Goal: Task Accomplishment & Management: Manage account settings

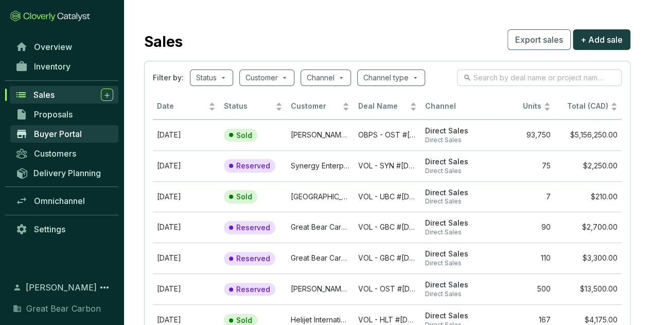
click at [80, 135] on span "Buyer Portal" at bounding box center [58, 134] width 48 height 10
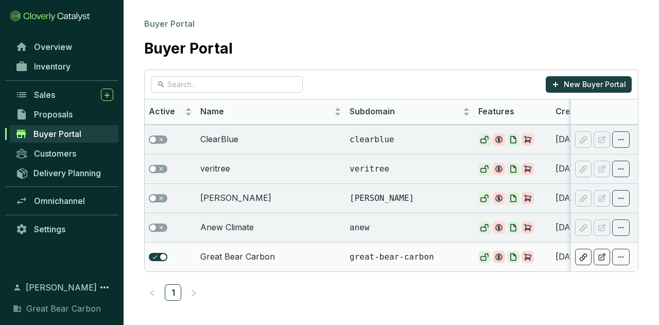
click at [247, 253] on td "Great Bear Carbon" at bounding box center [270, 256] width 149 height 29
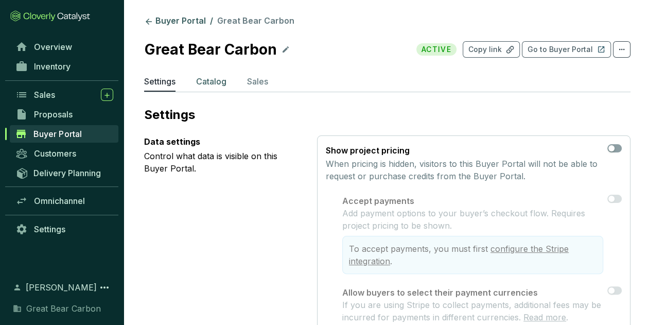
click at [210, 81] on p "Catalog" at bounding box center [211, 81] width 30 height 12
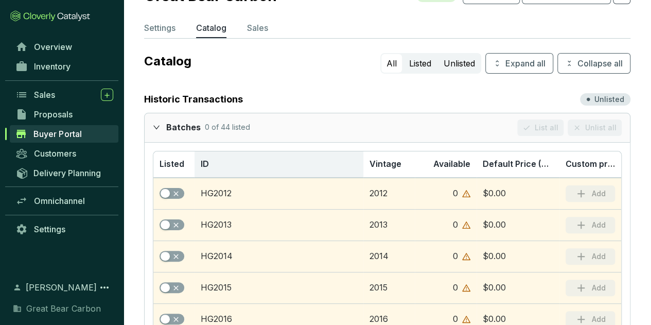
scroll to position [103, 0]
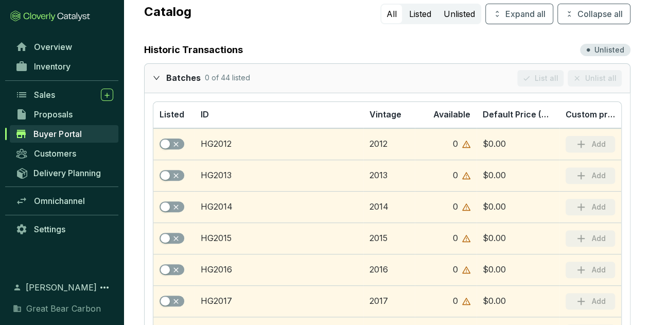
click at [153, 78] on icon "expanded" at bounding box center [156, 77] width 7 height 7
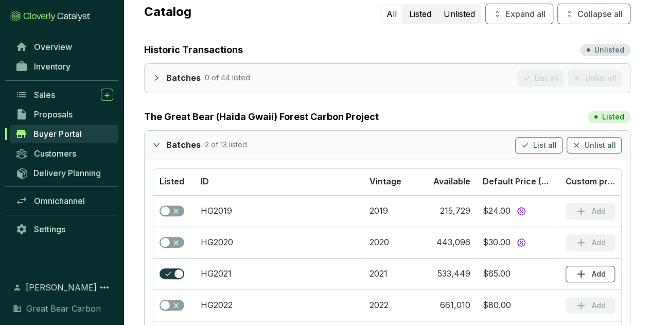
scroll to position [206, 0]
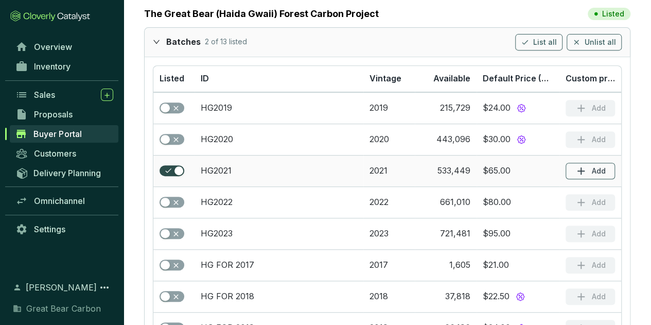
click at [165, 169] on span "button" at bounding box center [172, 170] width 25 height 11
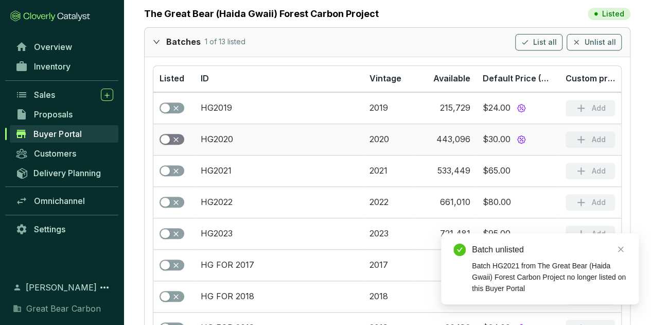
click at [168, 135] on div "button" at bounding box center [165, 139] width 9 height 9
click at [174, 104] on span "button" at bounding box center [172, 107] width 25 height 11
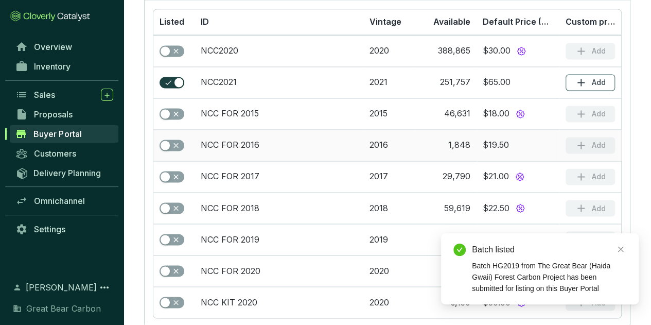
scroll to position [798, 0]
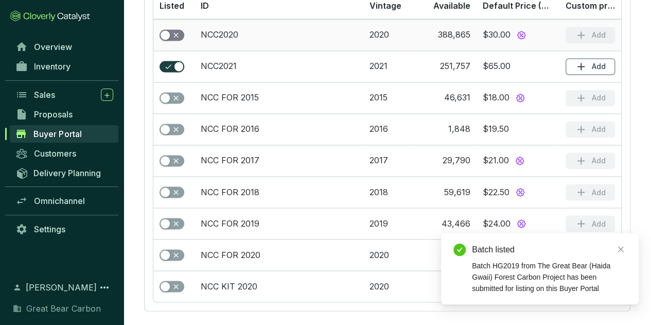
click at [173, 29] on span "button" at bounding box center [172, 34] width 25 height 11
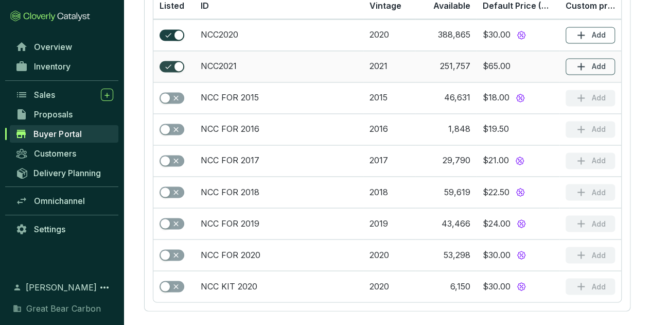
click at [172, 61] on span "button" at bounding box center [172, 66] width 25 height 11
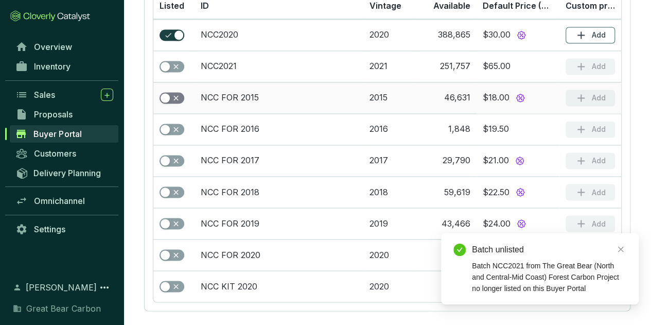
click at [177, 92] on span "button" at bounding box center [172, 97] width 25 height 11
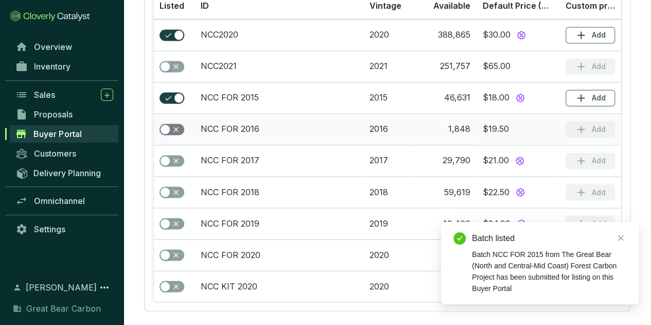
click at [175, 127] on span "button" at bounding box center [172, 129] width 25 height 11
click at [173, 155] on span "button" at bounding box center [172, 160] width 25 height 11
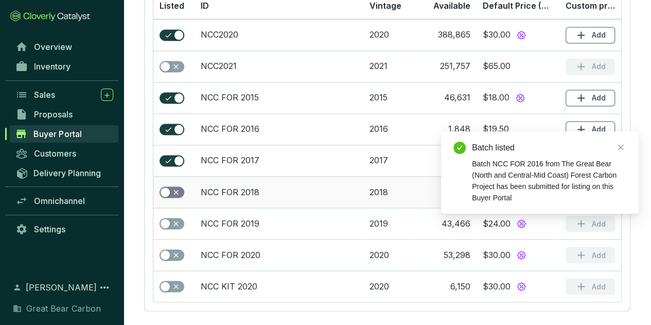
click at [175, 187] on span "button" at bounding box center [172, 191] width 25 height 11
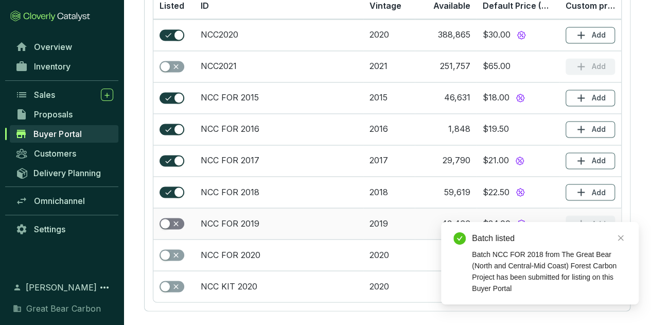
click at [174, 221] on span "button" at bounding box center [172, 223] width 25 height 11
click at [172, 249] on span "button" at bounding box center [172, 254] width 25 height 11
click at [179, 281] on span "button" at bounding box center [172, 286] width 25 height 11
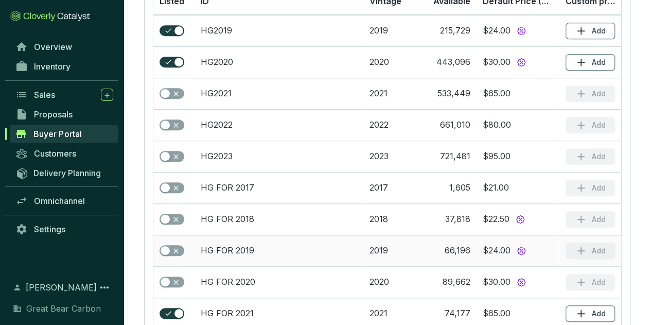
scroll to position [283, 0]
click at [170, 309] on span "button" at bounding box center [172, 313] width 25 height 11
click at [173, 280] on span "button" at bounding box center [172, 282] width 25 height 11
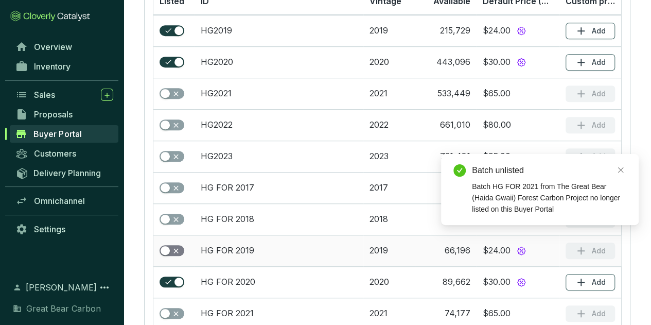
click at [174, 245] on span "button" at bounding box center [172, 250] width 25 height 11
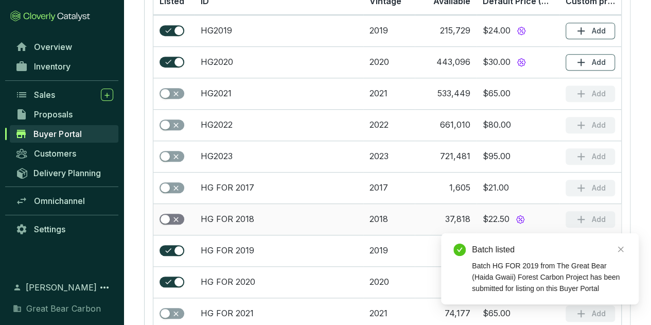
click at [174, 214] on span "button" at bounding box center [172, 219] width 25 height 11
click at [170, 176] on td at bounding box center [173, 187] width 41 height 31
click at [174, 186] on span "button" at bounding box center [172, 187] width 25 height 11
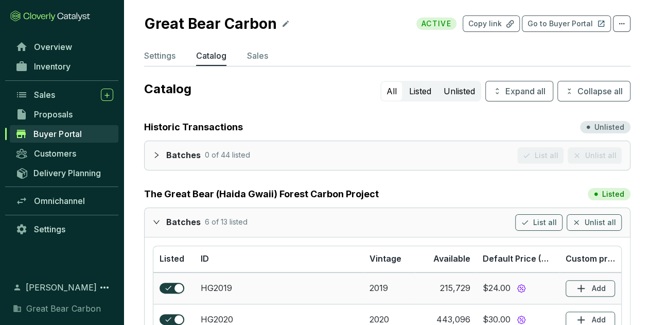
scroll to position [0, 0]
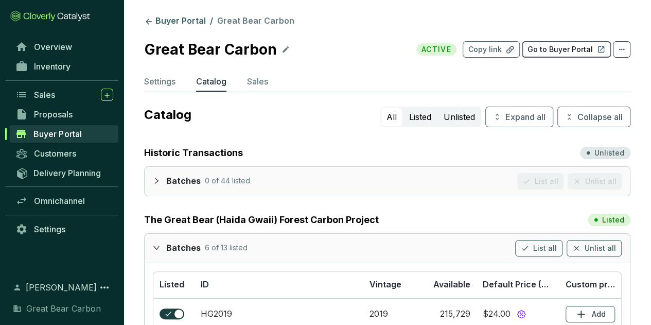
click at [551, 52] on p "Go to Buyer Portal" at bounding box center [560, 49] width 65 height 10
